Goal: Task Accomplishment & Management: Use online tool/utility

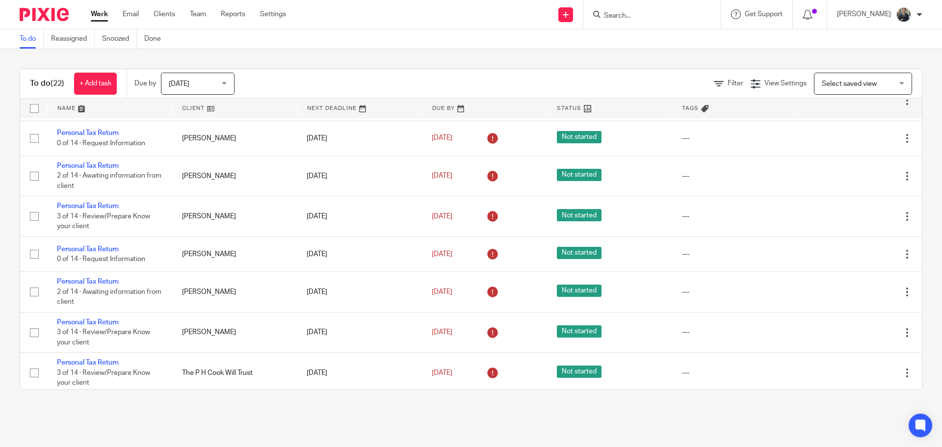
scroll to position [617, 0]
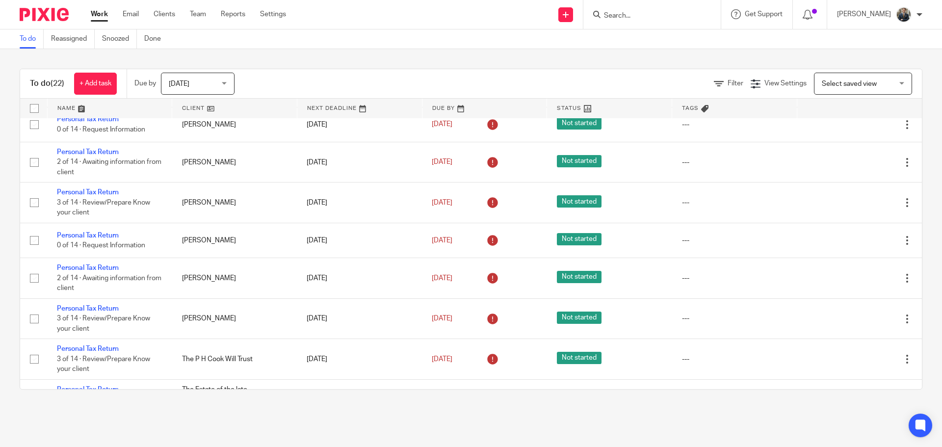
click at [673, 18] on input "Search" at bounding box center [647, 16] width 88 height 9
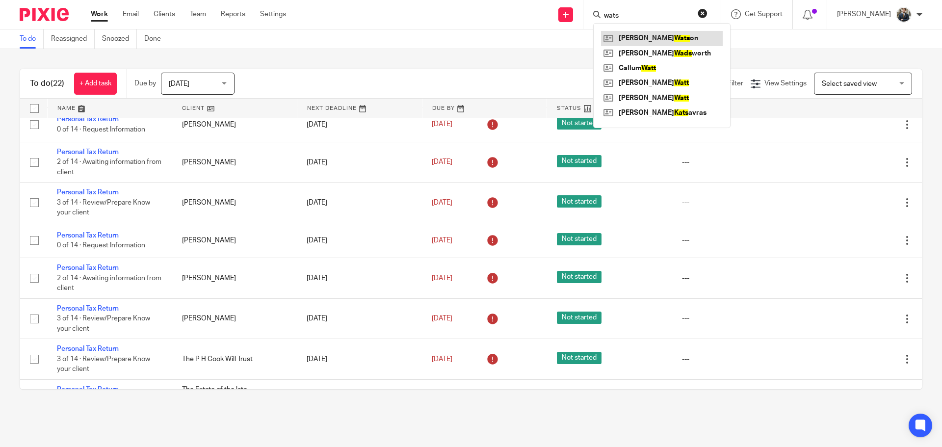
type input "wats"
click at [654, 36] on link at bounding box center [662, 38] width 122 height 15
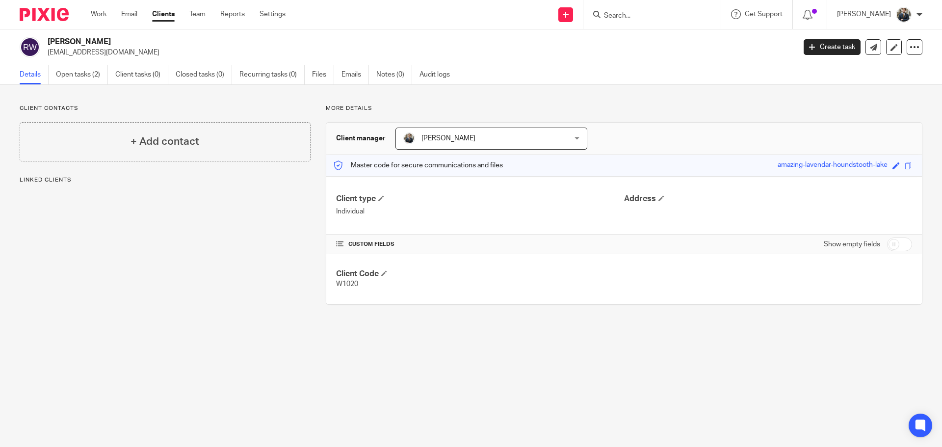
click at [90, 74] on link "Open tasks (2)" at bounding box center [82, 74] width 52 height 19
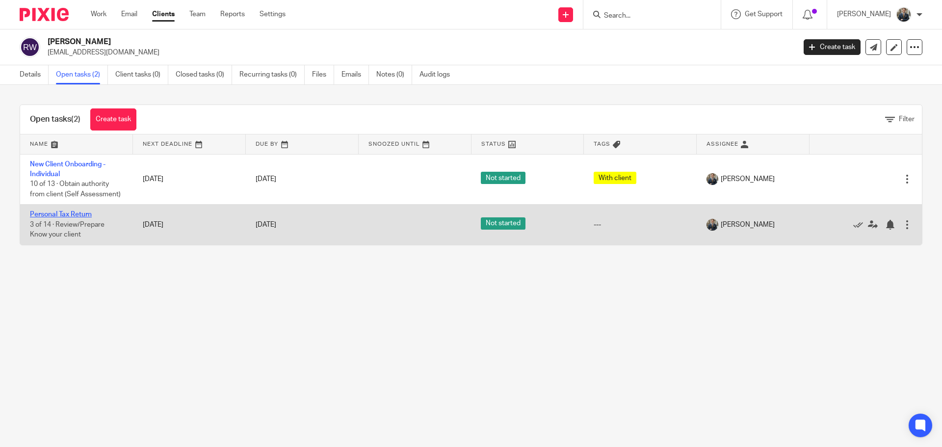
click at [59, 214] on link "Personal Tax Return" at bounding box center [61, 214] width 62 height 7
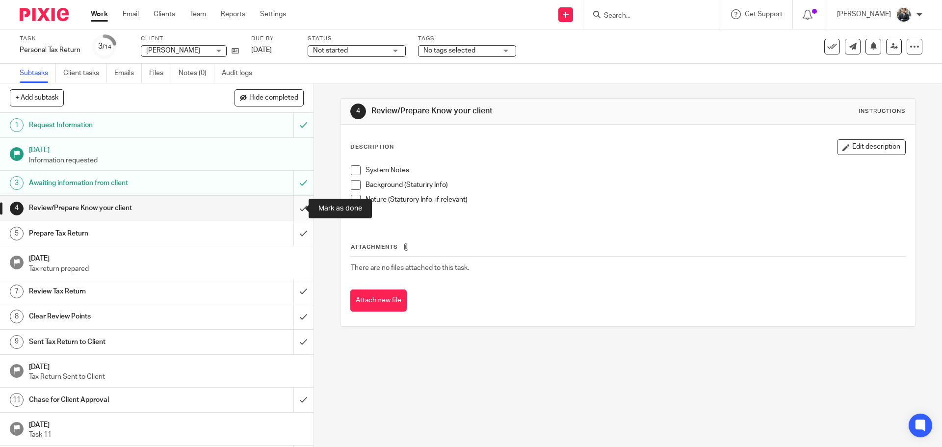
click at [292, 209] on input "submit" at bounding box center [157, 208] width 314 height 25
click at [289, 238] on input "submit" at bounding box center [157, 233] width 314 height 25
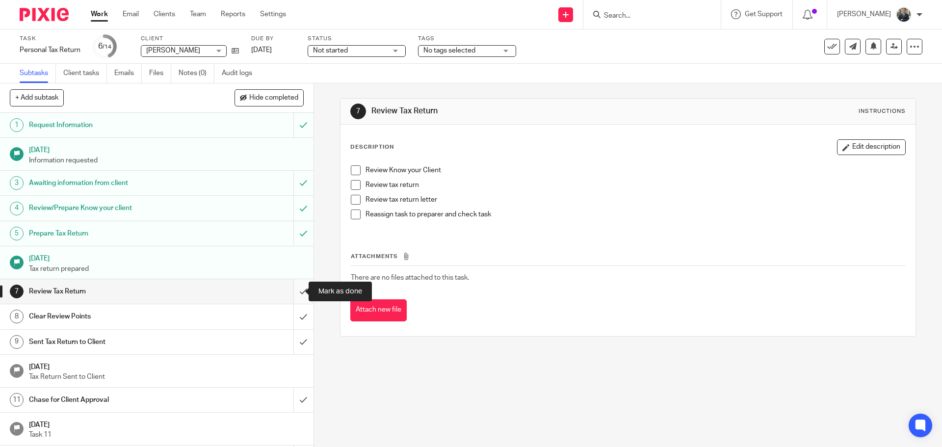
click at [294, 290] on input "submit" at bounding box center [157, 291] width 314 height 25
click at [293, 309] on input "submit" at bounding box center [157, 316] width 314 height 25
click at [293, 338] on input "submit" at bounding box center [157, 342] width 314 height 25
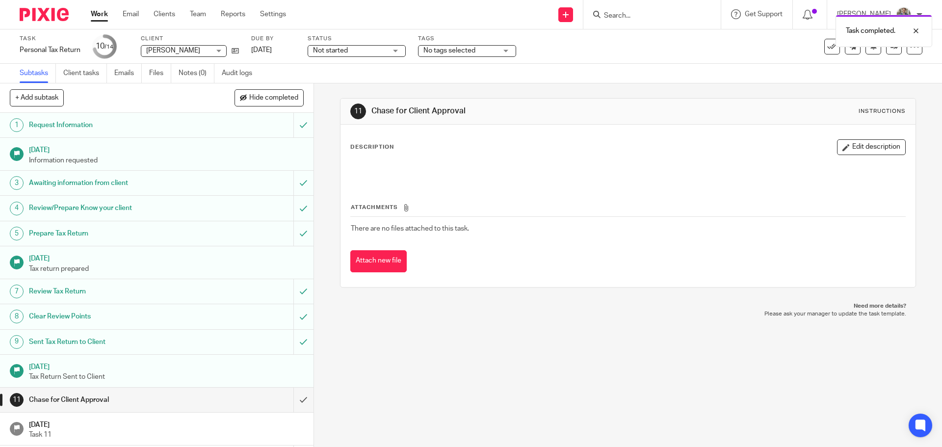
click at [663, 19] on div "Task completed." at bounding box center [701, 28] width 461 height 37
drag, startPoint x: 636, startPoint y: 14, endPoint x: 628, endPoint y: 12, distance: 8.1
click at [634, 14] on div "Task completed." at bounding box center [701, 28] width 461 height 37
click at [627, 16] on div "Task completed." at bounding box center [701, 28] width 461 height 37
click at [625, 15] on input "Search" at bounding box center [647, 16] width 88 height 9
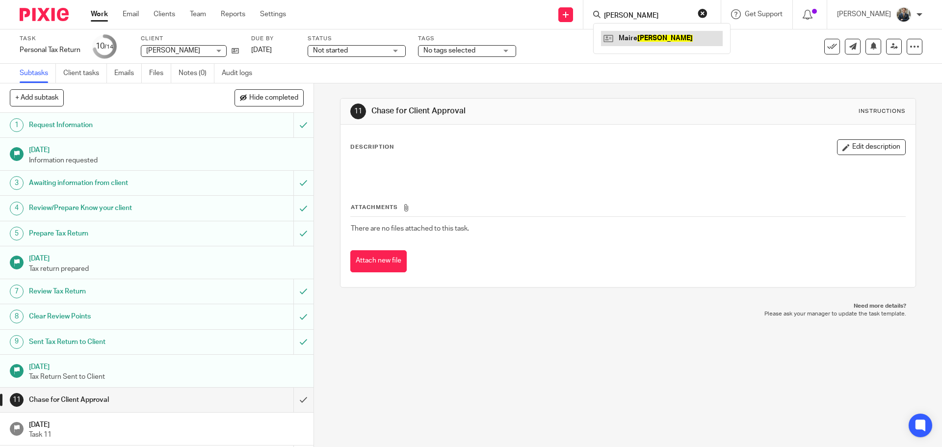
type input "ennis"
click at [632, 32] on link at bounding box center [662, 38] width 122 height 15
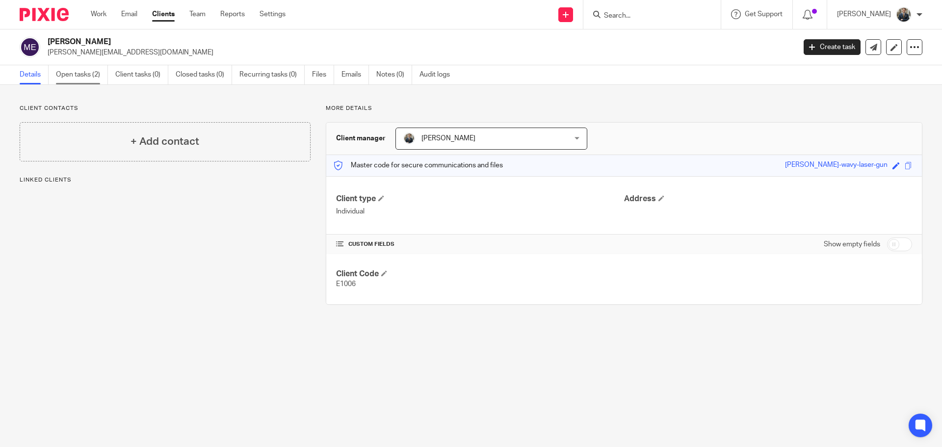
click at [78, 82] on link "Open tasks (2)" at bounding box center [82, 74] width 52 height 19
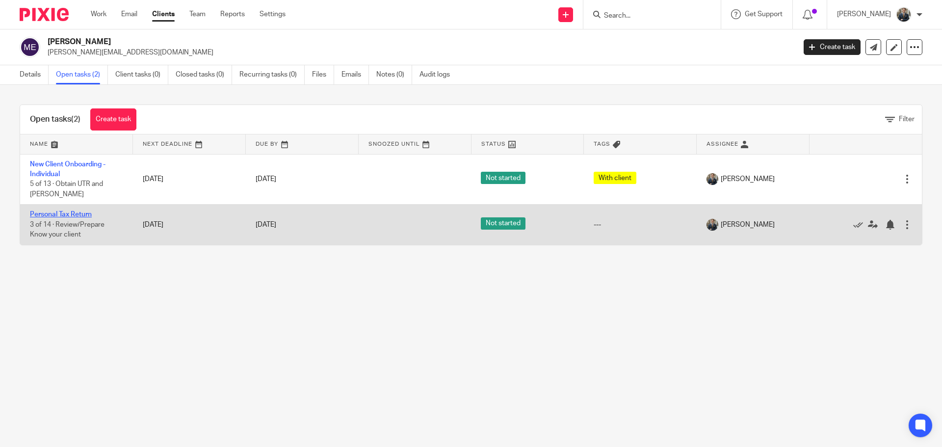
click at [83, 211] on link "Personal Tax Return" at bounding box center [61, 214] width 62 height 7
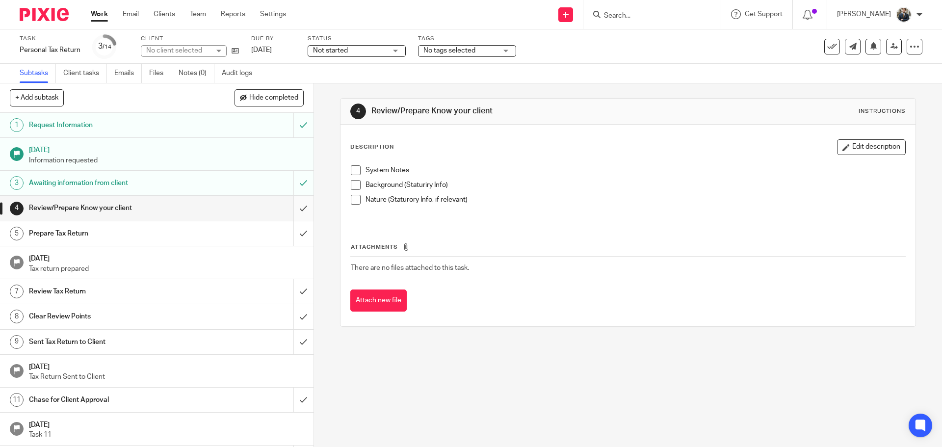
scroll to position [49, 0]
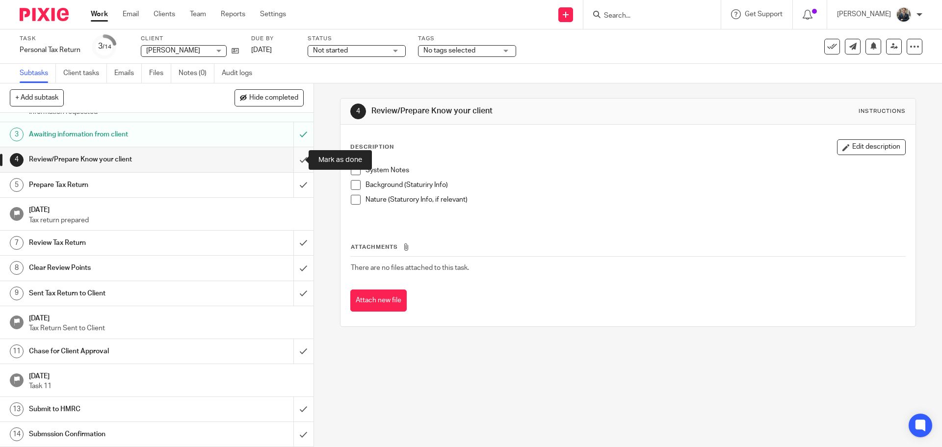
click at [298, 156] on input "submit" at bounding box center [157, 159] width 314 height 25
click at [296, 185] on input "submit" at bounding box center [157, 185] width 314 height 25
click at [290, 249] on input "submit" at bounding box center [157, 243] width 314 height 25
click at [293, 271] on input "submit" at bounding box center [157, 268] width 314 height 25
click at [293, 298] on input "submit" at bounding box center [157, 293] width 314 height 25
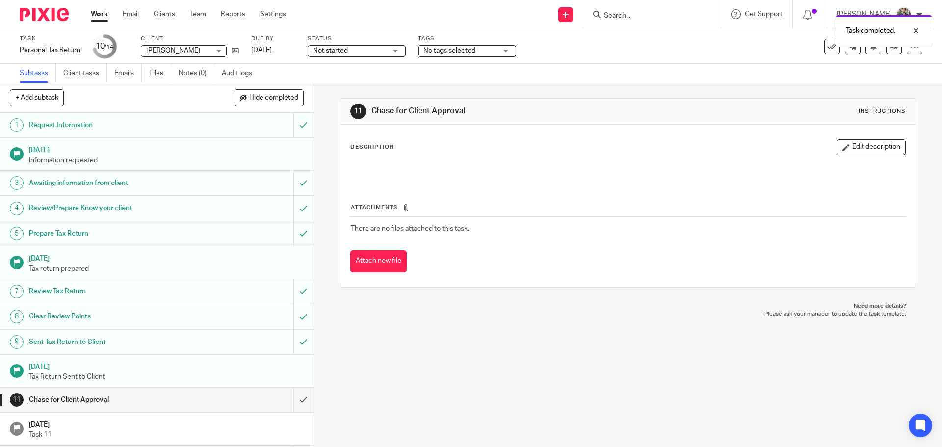
click at [47, 13] on img at bounding box center [44, 14] width 49 height 13
